Goal: Transaction & Acquisition: Purchase product/service

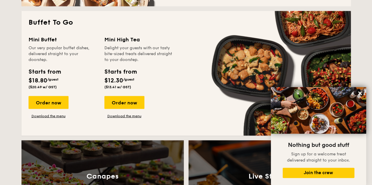
scroll to position [489, 0]
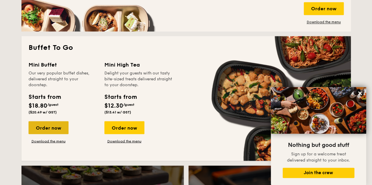
click at [61, 121] on div "Order now" at bounding box center [48, 127] width 40 height 13
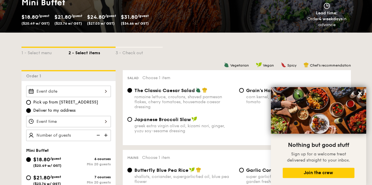
scroll to position [98, 0]
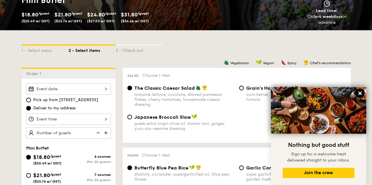
click at [360, 94] on icon at bounding box center [359, 93] width 5 height 5
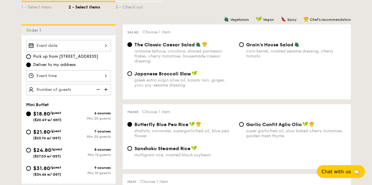
scroll to position [147, 0]
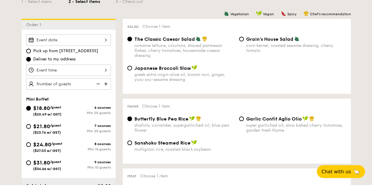
click at [102, 41] on div at bounding box center [68, 39] width 85 height 11
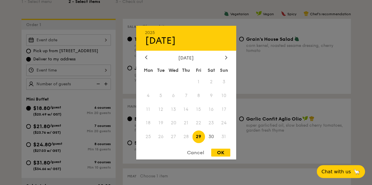
click at [185, 135] on span "28" at bounding box center [185, 137] width 13 height 13
drag, startPoint x: 179, startPoint y: 140, endPoint x: 173, endPoint y: 139, distance: 5.3
click at [177, 140] on span "27" at bounding box center [173, 137] width 13 height 13
drag, startPoint x: 171, startPoint y: 138, endPoint x: 215, endPoint y: 137, distance: 44.4
click at [186, 137] on div "Mon Tue Wed Thu Fri Sat Sun 1 2 3 4 5 6 7 8 9 10 11 12 13 14 15 16 17 18 19 20 …" at bounding box center [186, 104] width 100 height 79
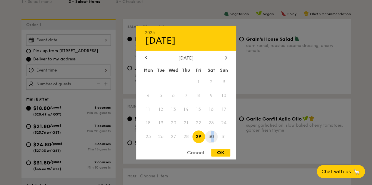
click at [209, 138] on span "30" at bounding box center [211, 137] width 13 height 13
click at [199, 139] on span "29" at bounding box center [198, 137] width 13 height 13
click at [185, 139] on span "28" at bounding box center [185, 137] width 13 height 13
drag, startPoint x: 184, startPoint y: 138, endPoint x: 180, endPoint y: 139, distance: 4.2
click at [184, 138] on span "28" at bounding box center [185, 137] width 13 height 13
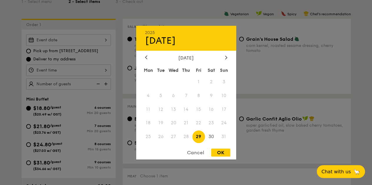
click at [198, 154] on div "Cancel" at bounding box center [195, 153] width 29 height 8
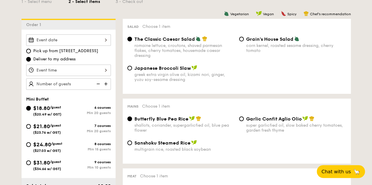
click at [61, 37] on div at bounding box center [68, 39] width 85 height 11
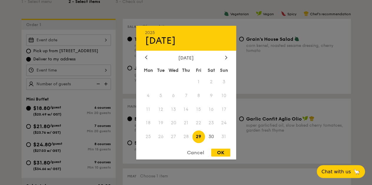
click at [146, 16] on div at bounding box center [186, 92] width 372 height 185
click at [73, 43] on div "2025 Aug [DATE] Tue Wed Thu Fri Sat Sun 1 2 3 4 5 6 7 8 9 10 11 12 13 14 15 16 …" at bounding box center [68, 39] width 85 height 11
click at [227, 55] on div at bounding box center [225, 58] width 5 height 6
click at [145, 57] on icon at bounding box center [146, 58] width 2 height 4
click at [194, 150] on div "Cancel" at bounding box center [195, 153] width 29 height 8
